Goal: Information Seeking & Learning: Learn about a topic

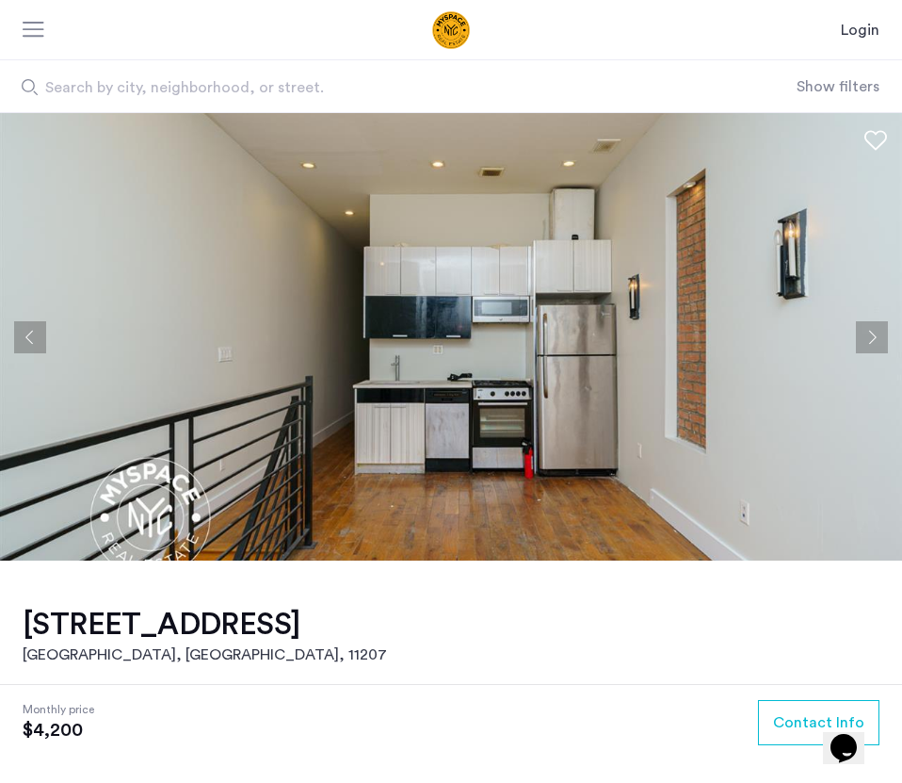
click at [872, 339] on button "Next apartment" at bounding box center [872, 337] width 32 height 32
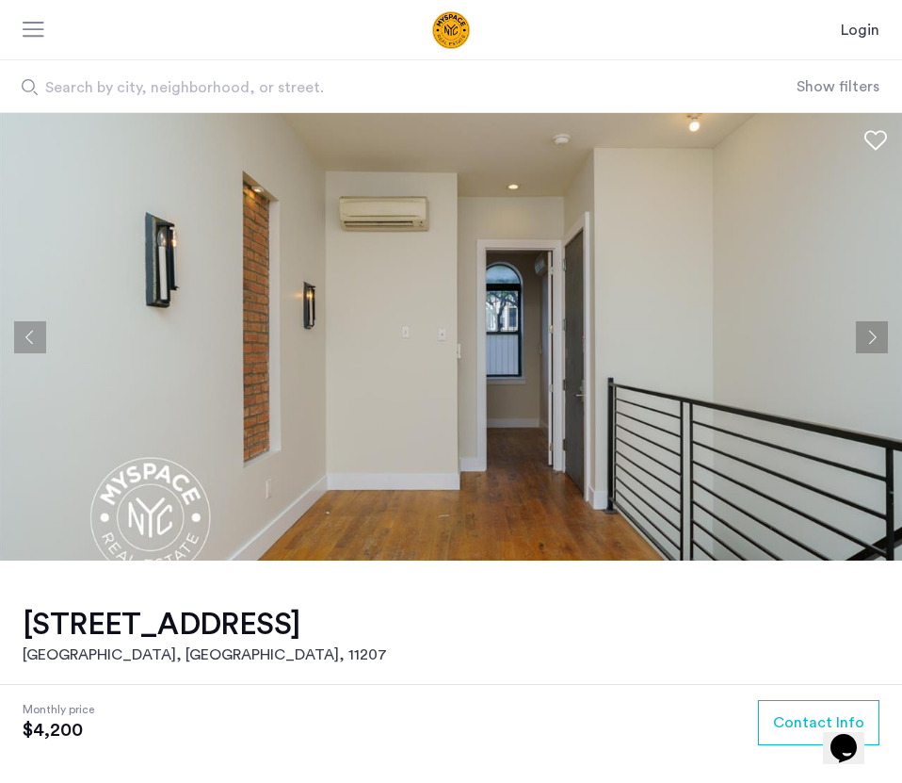
click at [872, 339] on button "Next apartment" at bounding box center [872, 337] width 32 height 32
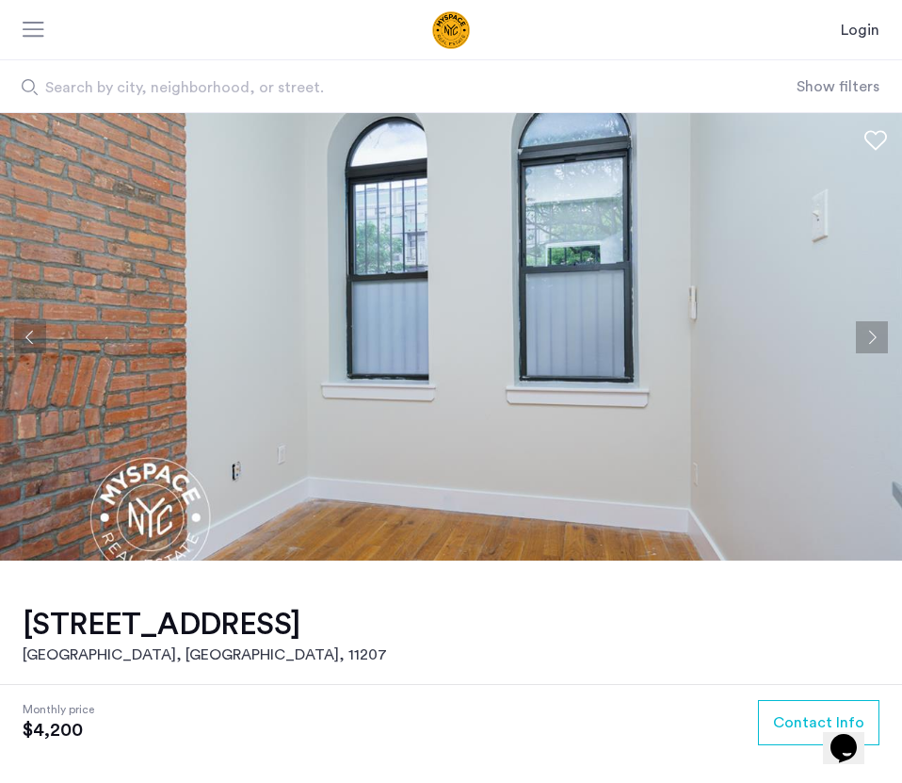
click at [873, 340] on button "Next apartment" at bounding box center [872, 337] width 32 height 32
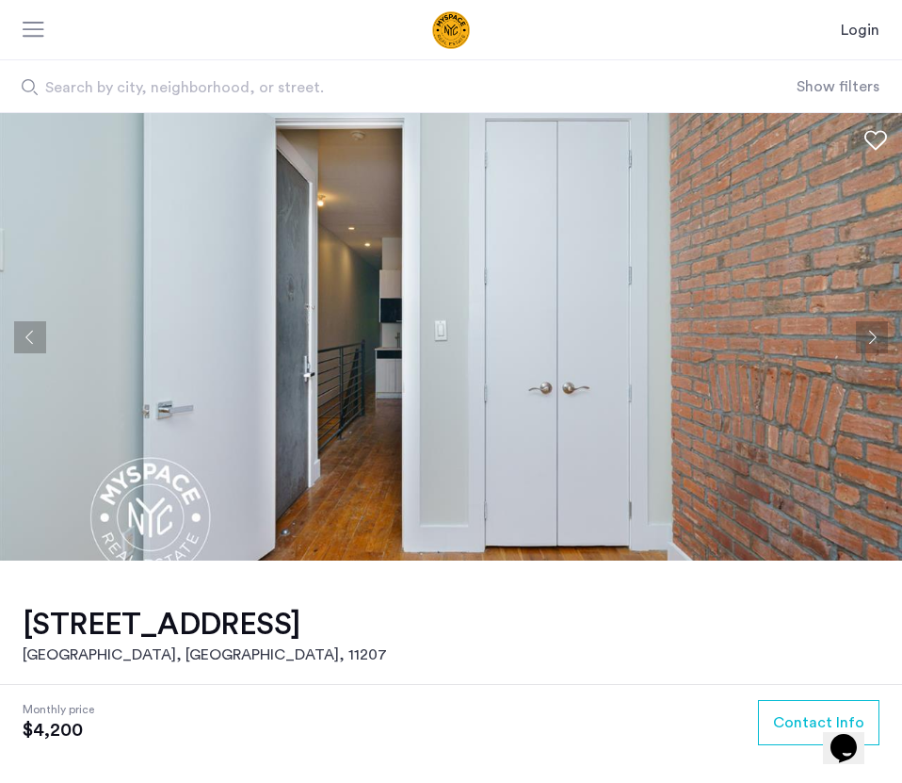
click at [874, 341] on button "Next apartment" at bounding box center [872, 337] width 32 height 32
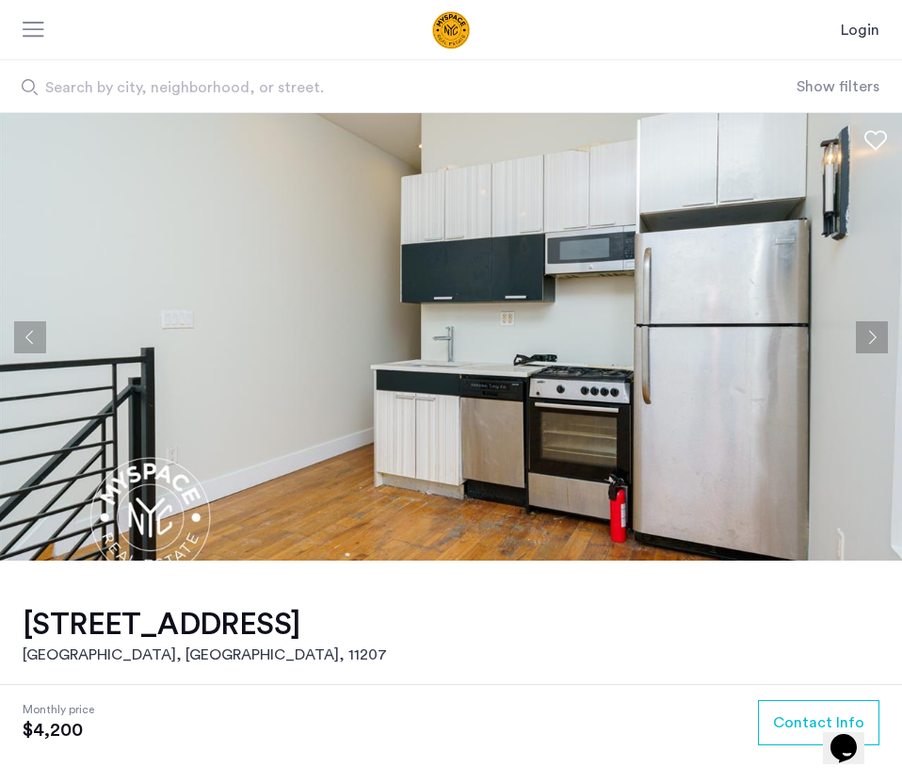
click at [875, 342] on button "Next apartment" at bounding box center [872, 337] width 32 height 32
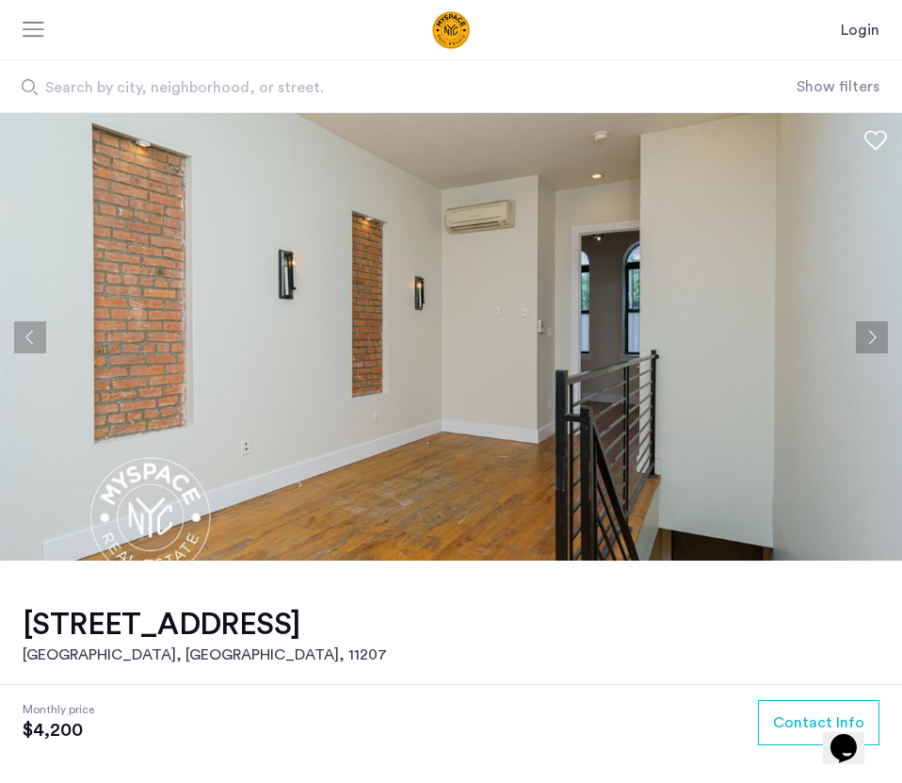
click at [876, 342] on button "Next apartment" at bounding box center [872, 337] width 32 height 32
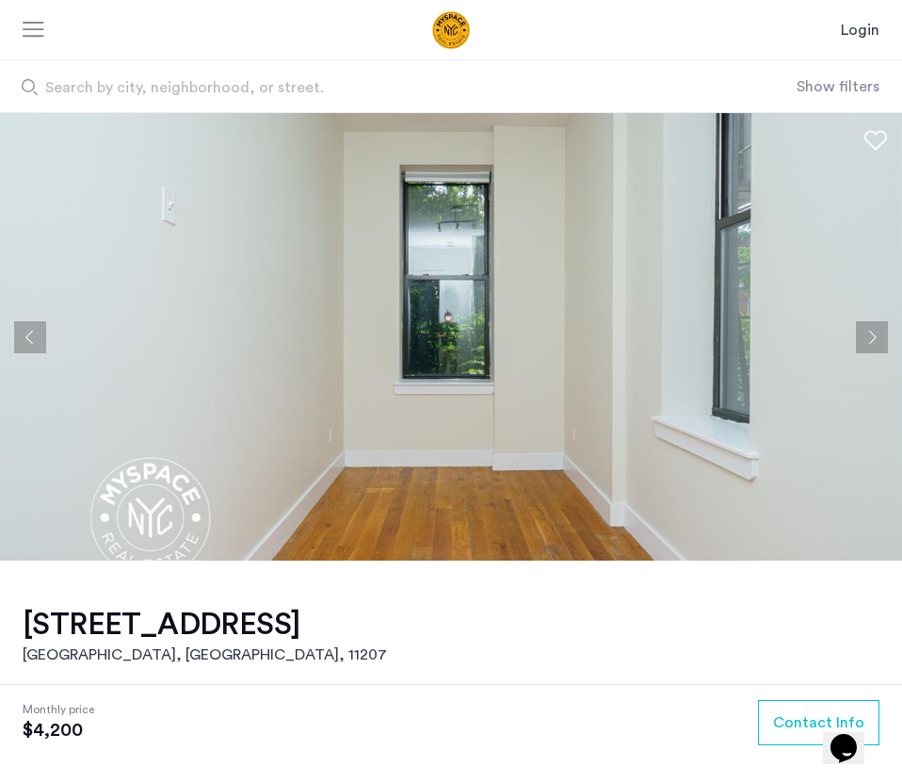
click at [876, 343] on button "Next apartment" at bounding box center [872, 337] width 32 height 32
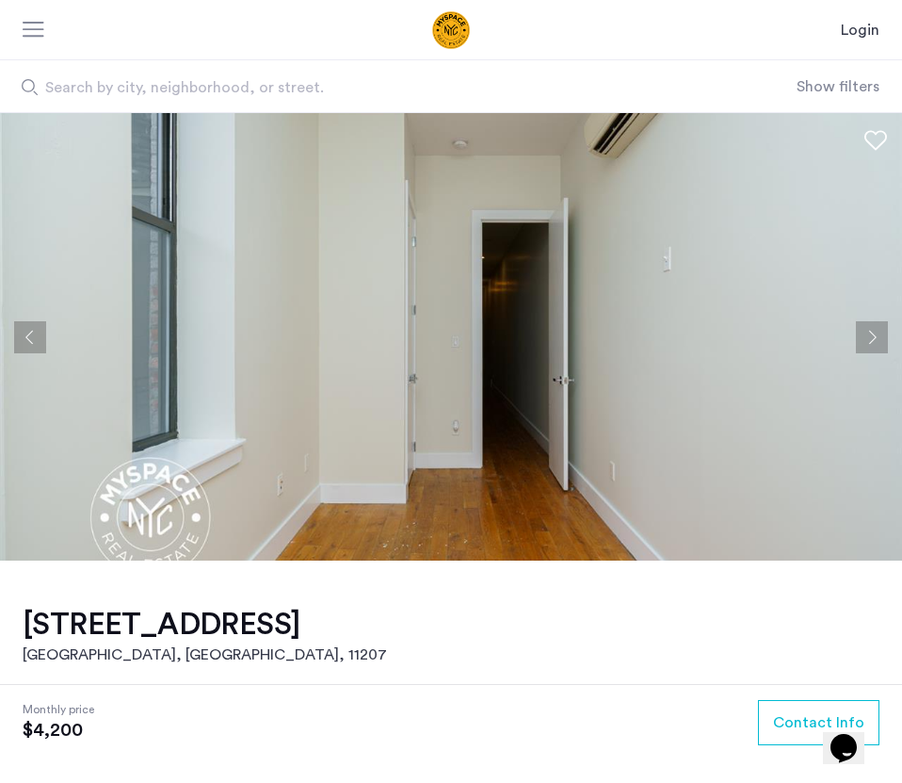
click at [876, 344] on button "Next apartment" at bounding box center [872, 337] width 32 height 32
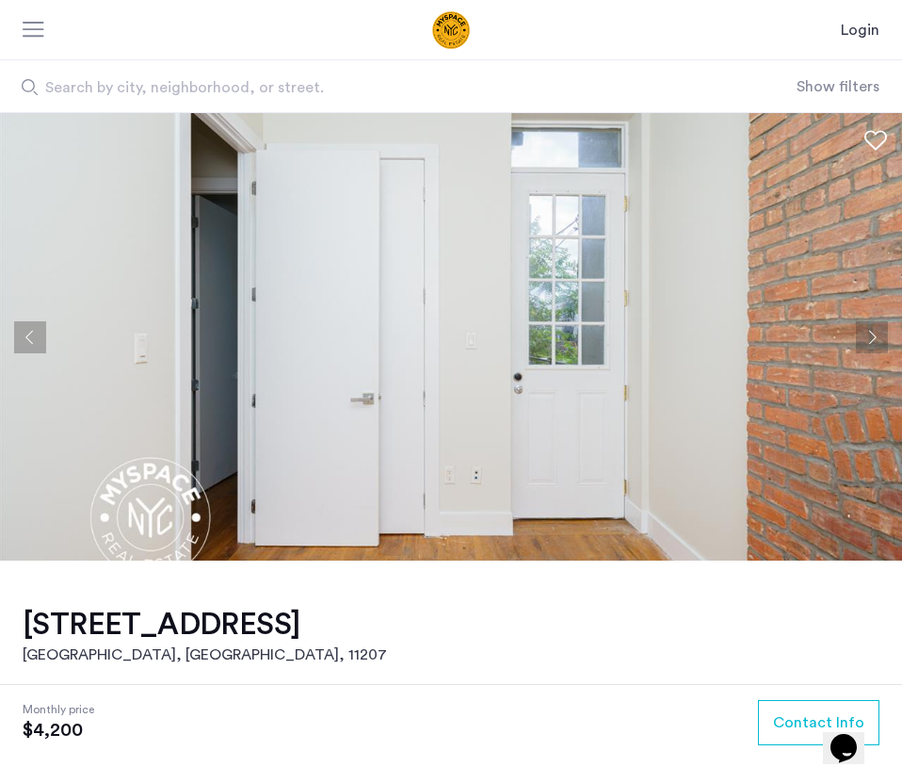
click at [877, 344] on button "Next apartment" at bounding box center [872, 337] width 32 height 32
